Goal: Task Accomplishment & Management: Complete application form

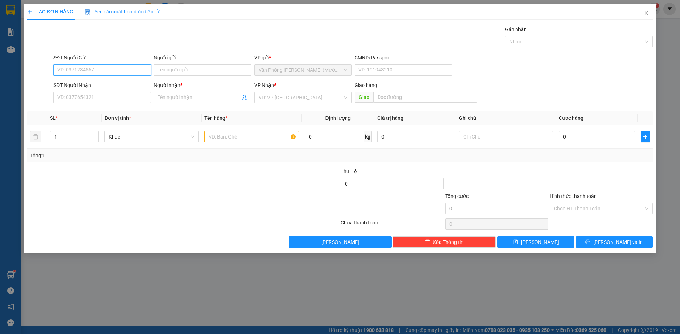
click at [109, 74] on input "SĐT Người Gửi" at bounding box center [101, 69] width 97 height 11
click at [111, 71] on input "SĐT Người Gửi" at bounding box center [101, 69] width 97 height 11
type input "0982244266"
click at [113, 85] on div "0982244266 - CHỊ THƯƠNG" at bounding box center [102, 84] width 89 height 8
type input "CHỊ THƯƠNG"
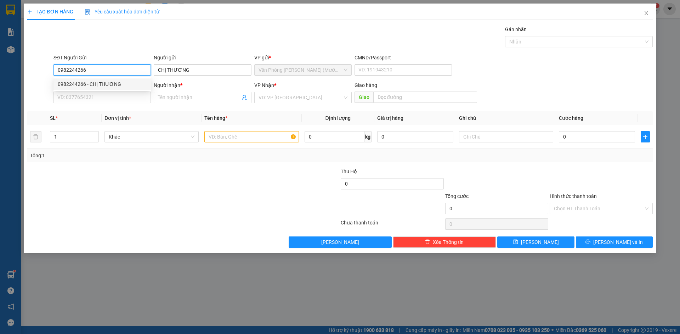
type input "0982244266"
click at [127, 36] on div "Gói vận chuyển * Tiêu chuẩn Gán nhãn Nhãn" at bounding box center [353, 37] width 602 height 25
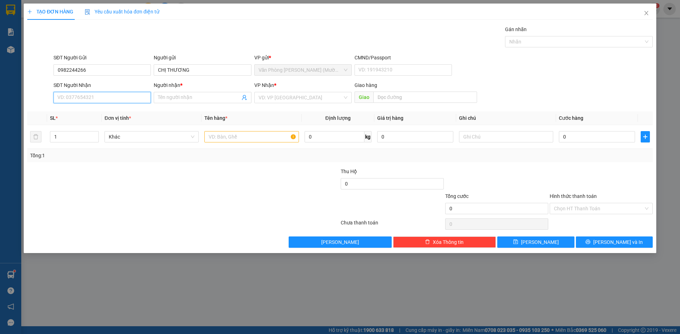
click at [120, 95] on input "SĐT Người Nhận" at bounding box center [101, 97] width 97 height 11
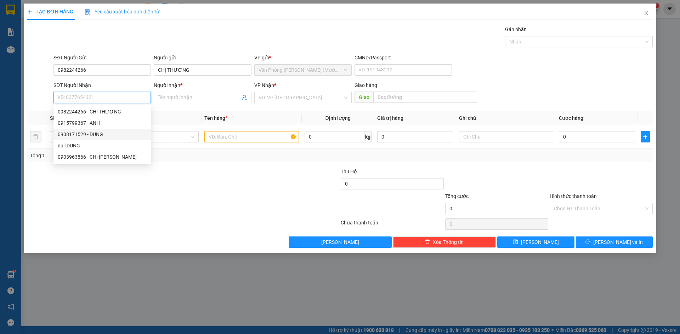
click at [104, 133] on div "0908171529 - DUNG" at bounding box center [102, 135] width 89 height 8
type input "0908171529"
type input "DUNG"
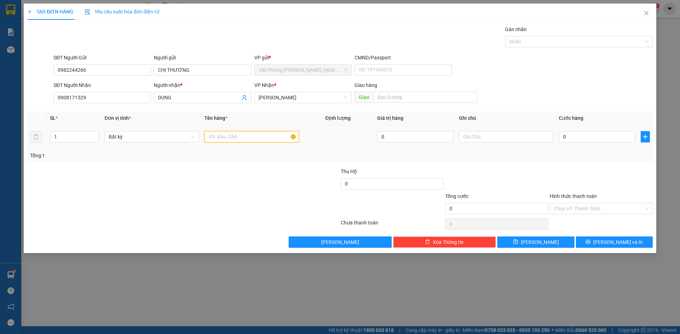
click at [229, 138] on input "text" at bounding box center [251, 136] width 94 height 11
click at [218, 137] on input "text" at bounding box center [251, 136] width 94 height 11
type input "1B ĐEN"
click at [585, 80] on form "SĐT Người Gửi 0982244266 Người gửi CHỊ THƯƠNG VP gửi * Văn Phòng [PERSON_NAME] …" at bounding box center [339, 80] width 625 height 52
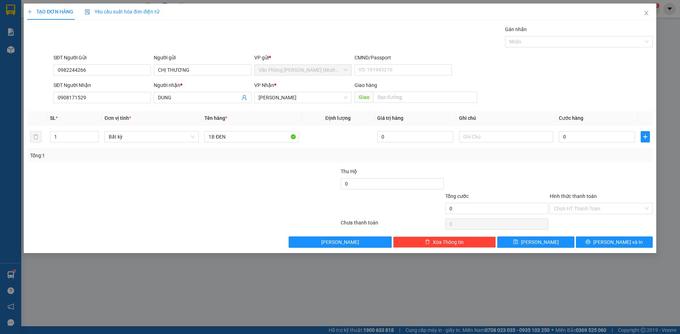
click at [582, 76] on div "SĐT Người Gửi 0982244266 Người gửi CHỊ THƯƠNG VP gửi * Văn Phòng [PERSON_NAME] …" at bounding box center [353, 66] width 602 height 25
click at [581, 78] on div "SĐT Người Gửi 0982244266 Người gửi CHỊ THƯƠNG VP gửi * Văn Phòng [PERSON_NAME] …" at bounding box center [353, 66] width 602 height 25
click at [570, 73] on div "SĐT Người Gửi 0982244266 Người gửi CHỊ THƯƠNG VP gửi * Văn Phòng [PERSON_NAME] …" at bounding box center [353, 66] width 602 height 25
click at [558, 72] on div "SĐT Người Gửi 0982244266 Người gửi CHỊ THƯƠNG VP gửi * Văn Phòng [PERSON_NAME] …" at bounding box center [353, 66] width 602 height 25
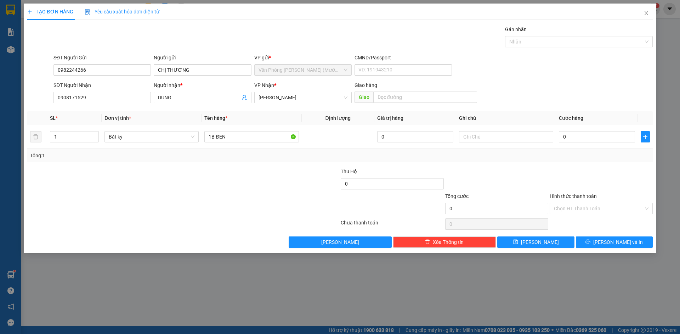
click at [577, 92] on div "SĐT Người Nhận 0908171529 Người nhận * DUNG VP Nhận * [PERSON_NAME] hàng Giao" at bounding box center [353, 93] width 602 height 25
drag, startPoint x: 578, startPoint y: 76, endPoint x: 618, endPoint y: 84, distance: 40.9
click at [583, 78] on div "SĐT Người Gửi 0982244266 Người gửi CHỊ THƯƠNG VP gửi * Văn Phòng [PERSON_NAME] …" at bounding box center [353, 66] width 602 height 25
drag, startPoint x: 622, startPoint y: 79, endPoint x: 584, endPoint y: 92, distance: 39.6
click at [621, 79] on form "SĐT Người Gửi 0982244266 Người gửi CHỊ THƯƠNG VP gửi * Văn Phòng [PERSON_NAME] …" at bounding box center [339, 80] width 625 height 52
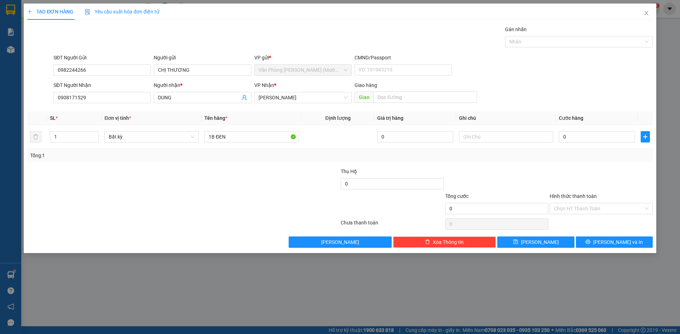
drag, startPoint x: 586, startPoint y: 89, endPoint x: 596, endPoint y: 71, distance: 20.6
click at [590, 84] on div "SĐT Người Nhận 0908171529 Người nhận * DUNG VP Nhận * [PERSON_NAME] hàng Giao" at bounding box center [353, 93] width 602 height 25
click at [597, 66] on div "SĐT Người Gửi 0982244266 Người gửi CHỊ THƯƠNG VP gửi * Văn Phòng [PERSON_NAME] …" at bounding box center [353, 66] width 602 height 25
drag, startPoint x: 636, startPoint y: 79, endPoint x: 628, endPoint y: 82, distance: 8.4
click at [628, 82] on form "SĐT Người Gửi 0982244266 Người gửi CHỊ THƯƠNG VP gửi * Văn Phòng [PERSON_NAME] …" at bounding box center [339, 80] width 625 height 52
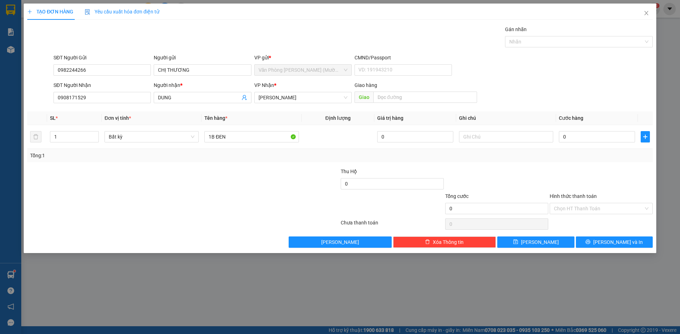
click at [614, 87] on div "SĐT Người Nhận 0908171529 Người nhận * DUNG VP Nhận * [PERSON_NAME] hàng Giao" at bounding box center [353, 93] width 602 height 25
drag, startPoint x: 600, startPoint y: 63, endPoint x: 612, endPoint y: 74, distance: 16.0
click at [601, 63] on div "SĐT Người Gửi 0982244266 Người gửi CHỊ THƯƠNG VP gửi * Văn Phòng [PERSON_NAME] …" at bounding box center [353, 66] width 602 height 25
click at [620, 79] on form "SĐT Người Gửi 0982244266 Người gửi CHỊ THƯƠNG VP gửi * Văn Phòng [PERSON_NAME] …" at bounding box center [339, 80] width 625 height 52
click at [580, 137] on input "0" at bounding box center [597, 136] width 76 height 11
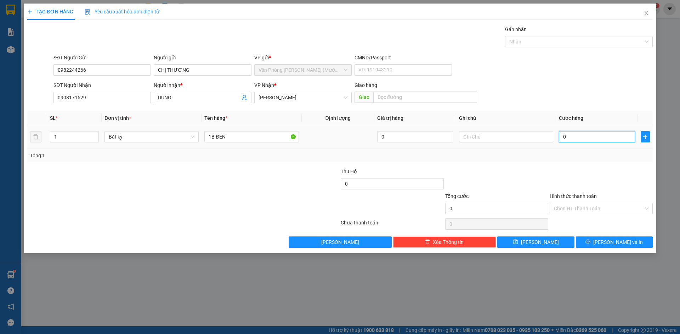
type input "4"
type input "40"
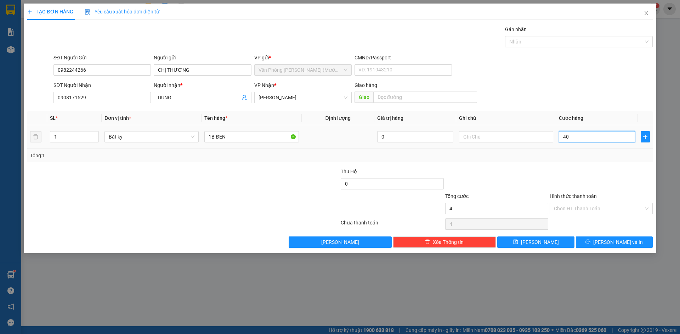
type input "40"
type input "40.000"
click at [586, 88] on div "SĐT Người Nhận 0908171529 Người nhận * DUNG VP Nhận * [PERSON_NAME] hàng Giao" at bounding box center [353, 93] width 602 height 25
drag, startPoint x: 582, startPoint y: 79, endPoint x: 606, endPoint y: 167, distance: 91.6
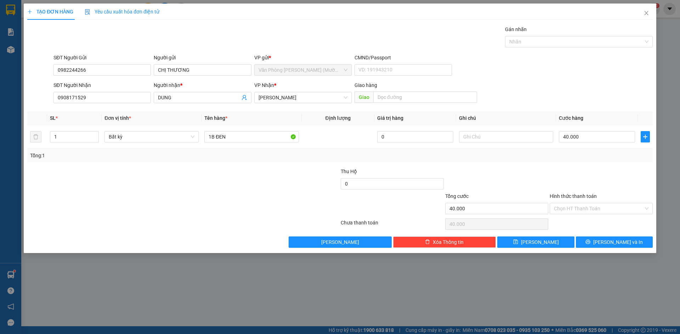
click at [583, 79] on form "SĐT Người Gửi 0982244266 Người gửi CHỊ THƯƠNG VP gửi * Văn Phòng [PERSON_NAME] …" at bounding box center [339, 80] width 625 height 52
click at [600, 177] on div at bounding box center [601, 180] width 104 height 25
click at [577, 84] on div "SĐT Người Nhận 0908171529 Người nhận * DUNG VP Nhận * [PERSON_NAME] hàng Giao" at bounding box center [353, 93] width 602 height 25
drag, startPoint x: 600, startPoint y: 177, endPoint x: 590, endPoint y: 137, distance: 40.7
click at [600, 176] on div at bounding box center [601, 180] width 104 height 25
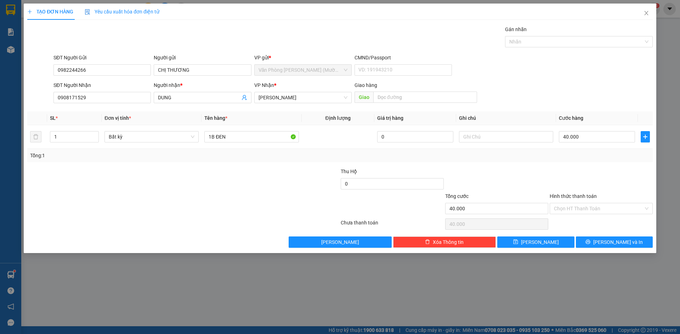
click at [573, 69] on div "SĐT Người Gửi 0982244266 Người gửi CHỊ THƯƠNG VP gửi * Văn Phòng [PERSON_NAME] …" at bounding box center [353, 66] width 602 height 25
drag, startPoint x: 589, startPoint y: 161, endPoint x: 582, endPoint y: 109, distance: 52.6
click at [589, 160] on div "Tổng: 1" at bounding box center [339, 155] width 625 height 13
drag, startPoint x: 574, startPoint y: 80, endPoint x: 596, endPoint y: 208, distance: 130.1
click at [574, 80] on form "SĐT Người Gửi 0982244266 Người gửi CHỊ THƯƠNG VP gửi * Văn Phòng [PERSON_NAME] …" at bounding box center [339, 80] width 625 height 52
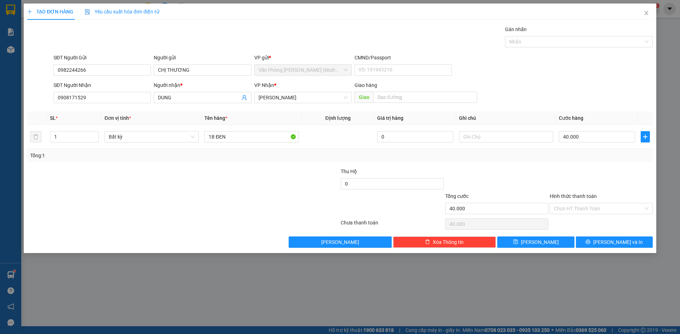
click at [595, 175] on div at bounding box center [601, 180] width 104 height 25
click at [596, 207] on input "Hình thức thanh toán" at bounding box center [599, 209] width 90 height 11
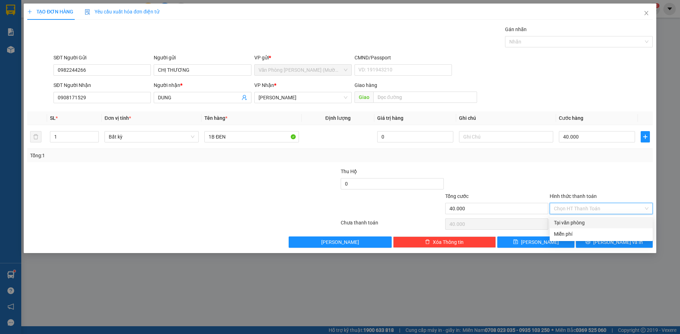
click at [587, 223] on div "Tại văn phòng" at bounding box center [601, 223] width 95 height 8
type input "0"
click at [605, 186] on div at bounding box center [601, 180] width 104 height 25
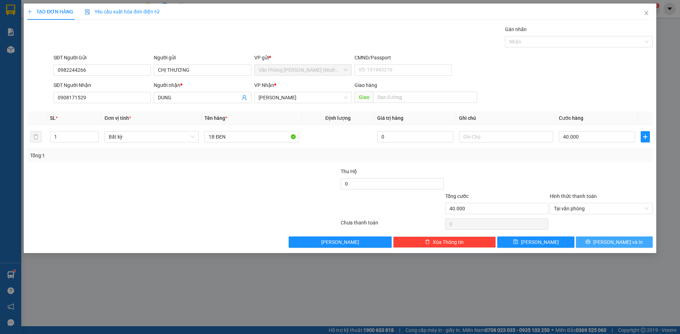
click at [616, 241] on span "[PERSON_NAME] và In" at bounding box center [618, 243] width 50 height 8
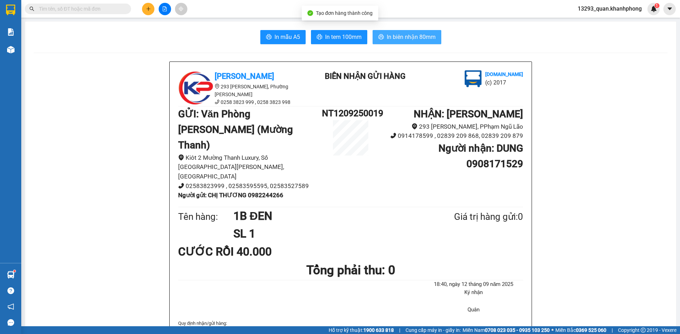
click at [424, 38] on span "In biên nhận 80mm" at bounding box center [411, 37] width 49 height 9
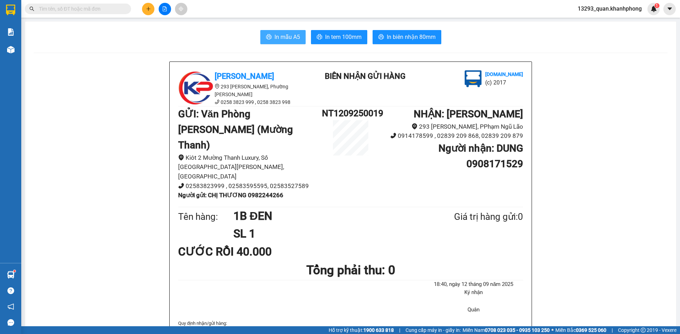
click at [297, 39] on button "In mẫu A5" at bounding box center [282, 37] width 45 height 14
drag, startPoint x: 621, startPoint y: 96, endPoint x: 617, endPoint y: 93, distance: 5.4
drag, startPoint x: 570, startPoint y: 103, endPoint x: 472, endPoint y: 60, distance: 106.8
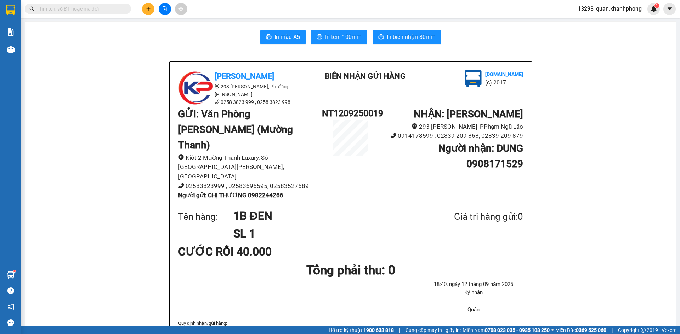
click at [149, 13] on button at bounding box center [148, 9] width 12 height 12
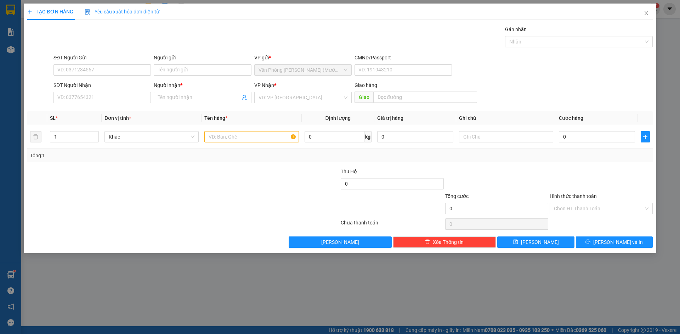
click at [602, 78] on div "SĐT Người Gửi VD: 0371234567 Người gửi Tên người gửi VP gửi * Văn Phòng [PERSON…" at bounding box center [353, 66] width 602 height 25
click at [102, 73] on input "SĐT Người Gửi" at bounding box center [101, 69] width 97 height 11
type input "0384138993"
click at [117, 86] on div "0384138993 - LOAN" at bounding box center [102, 84] width 89 height 8
type input "LOAN"
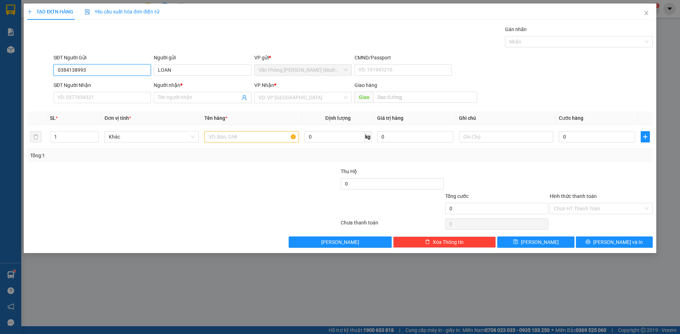
type input "0384138993"
click at [127, 33] on div "Gói vận chuyển * Tiêu chuẩn Gán nhãn Nhãn" at bounding box center [353, 37] width 602 height 25
click at [116, 98] on input "SĐT Người Nhận" at bounding box center [101, 97] width 97 height 11
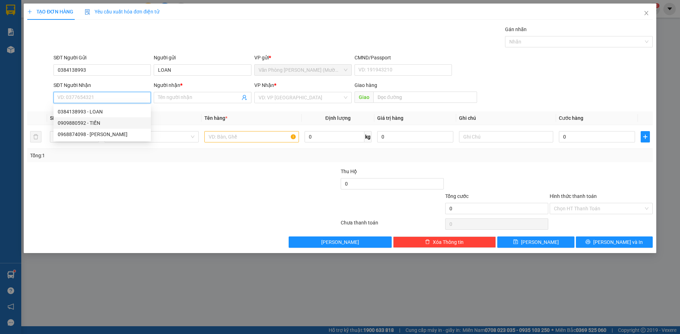
click at [118, 126] on div "0909880592 - TIẾN" at bounding box center [102, 123] width 89 height 8
type input "0909880592"
type input "TIẾN"
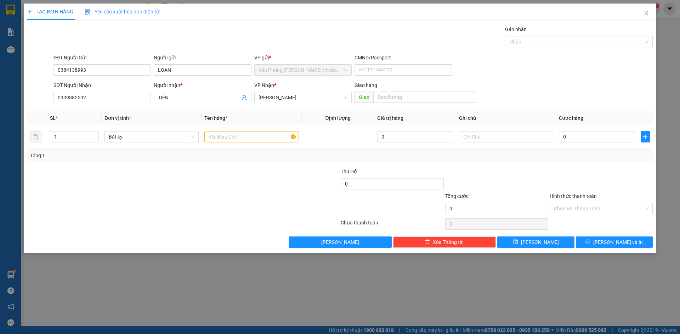
click at [589, 71] on div "SĐT Người Gửi 0384138993 Người gửi LOAN VP gửi * Văn Phòng [PERSON_NAME] ([PERS…" at bounding box center [353, 66] width 602 height 25
click at [552, 75] on div "SĐT Người Gửi 0384138993 Người gửi LOAN VP gửi * Văn Phòng [PERSON_NAME] ([PERS…" at bounding box center [353, 66] width 602 height 25
click at [244, 137] on input "text" at bounding box center [251, 136] width 94 height 11
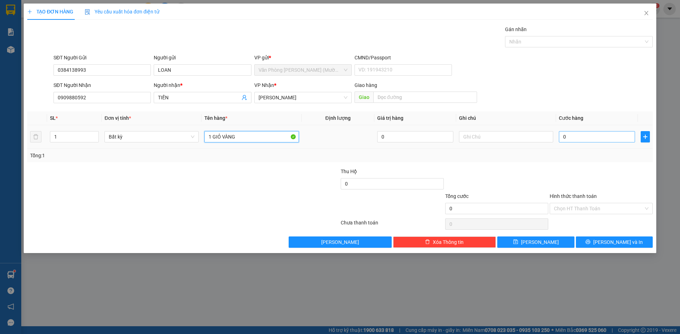
type input "1 GIỎ VÀNG"
click at [573, 140] on input "0" at bounding box center [597, 136] width 76 height 11
type input "3"
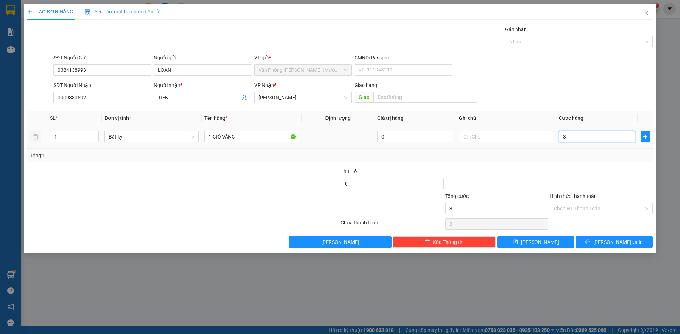
type input "30"
type input "30.000"
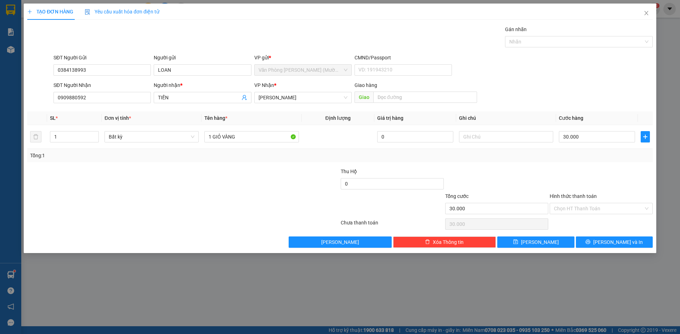
click at [615, 88] on div "SĐT Người Nhận 0909880592 Người nhận * TIẾN VP Nhận * [PERSON_NAME] hàng Giao" at bounding box center [353, 93] width 602 height 25
click at [617, 85] on div "SĐT Người Nhận 0909880592 Người nhận * TIẾN VP Nhận * [PERSON_NAME] hàng Giao" at bounding box center [353, 93] width 602 height 25
click at [613, 153] on div "Tổng: 1" at bounding box center [339, 156] width 619 height 8
click at [615, 208] on input "Hình thức thanh toán" at bounding box center [599, 209] width 90 height 11
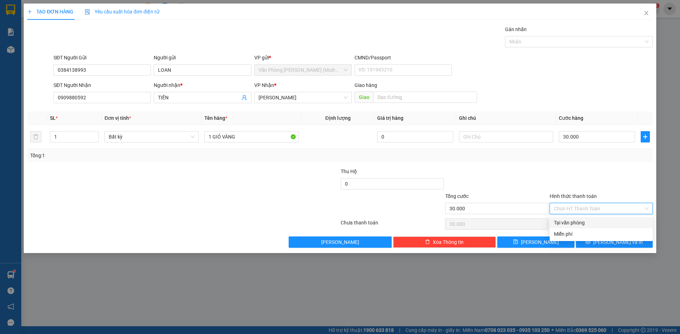
click at [598, 223] on div "Tại văn phòng" at bounding box center [601, 223] width 95 height 8
type input "0"
click at [612, 198] on div "Hình thức thanh toán" at bounding box center [600, 198] width 103 height 11
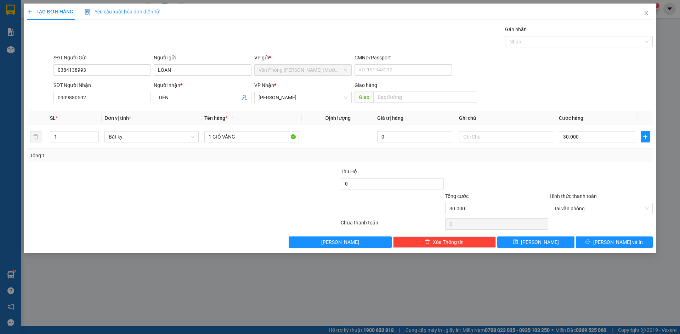
click at [620, 182] on div at bounding box center [601, 180] width 104 height 25
click at [632, 246] on button "[PERSON_NAME] và In" at bounding box center [614, 242] width 77 height 11
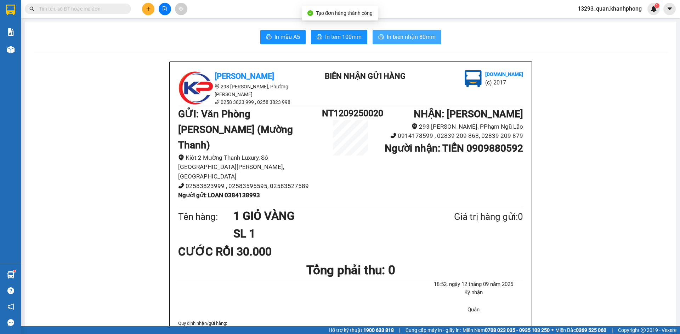
click at [425, 38] on span "In biên nhận 80mm" at bounding box center [411, 37] width 49 height 9
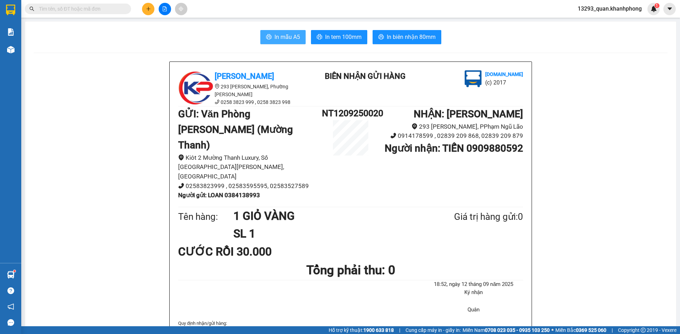
click at [292, 41] on span "In mẫu A5" at bounding box center [286, 37] width 25 height 9
drag, startPoint x: 643, startPoint y: 80, endPoint x: 657, endPoint y: 69, distance: 17.9
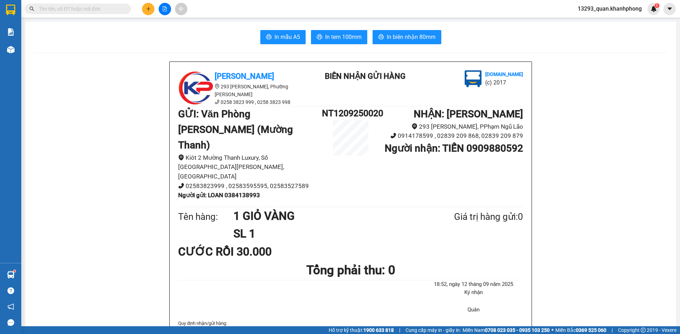
drag, startPoint x: 643, startPoint y: 92, endPoint x: 661, endPoint y: 82, distance: 21.2
